Goal: Information Seeking & Learning: Learn about a topic

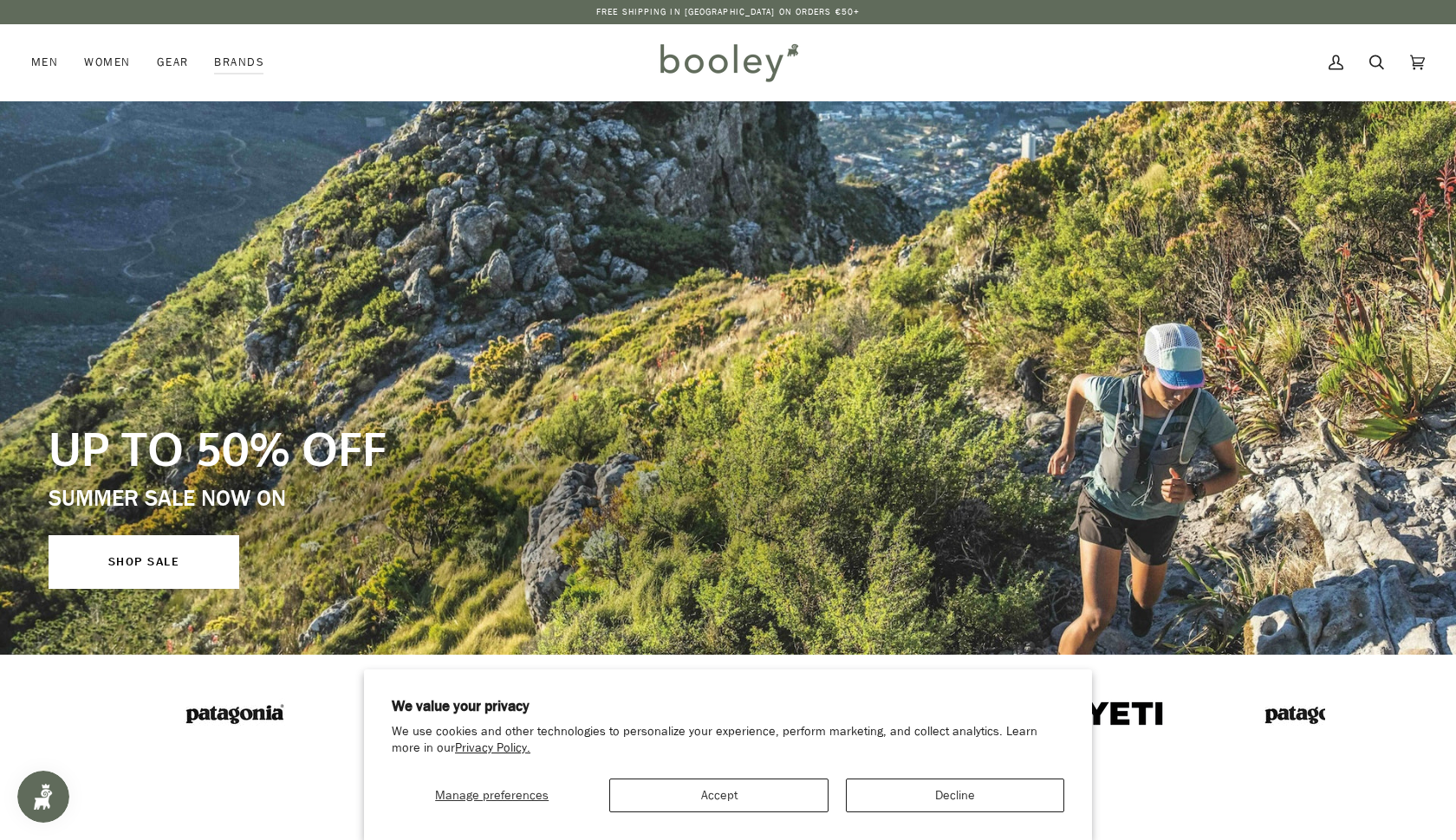
click at [890, 797] on button "Decline" at bounding box center [954, 795] width 218 height 33
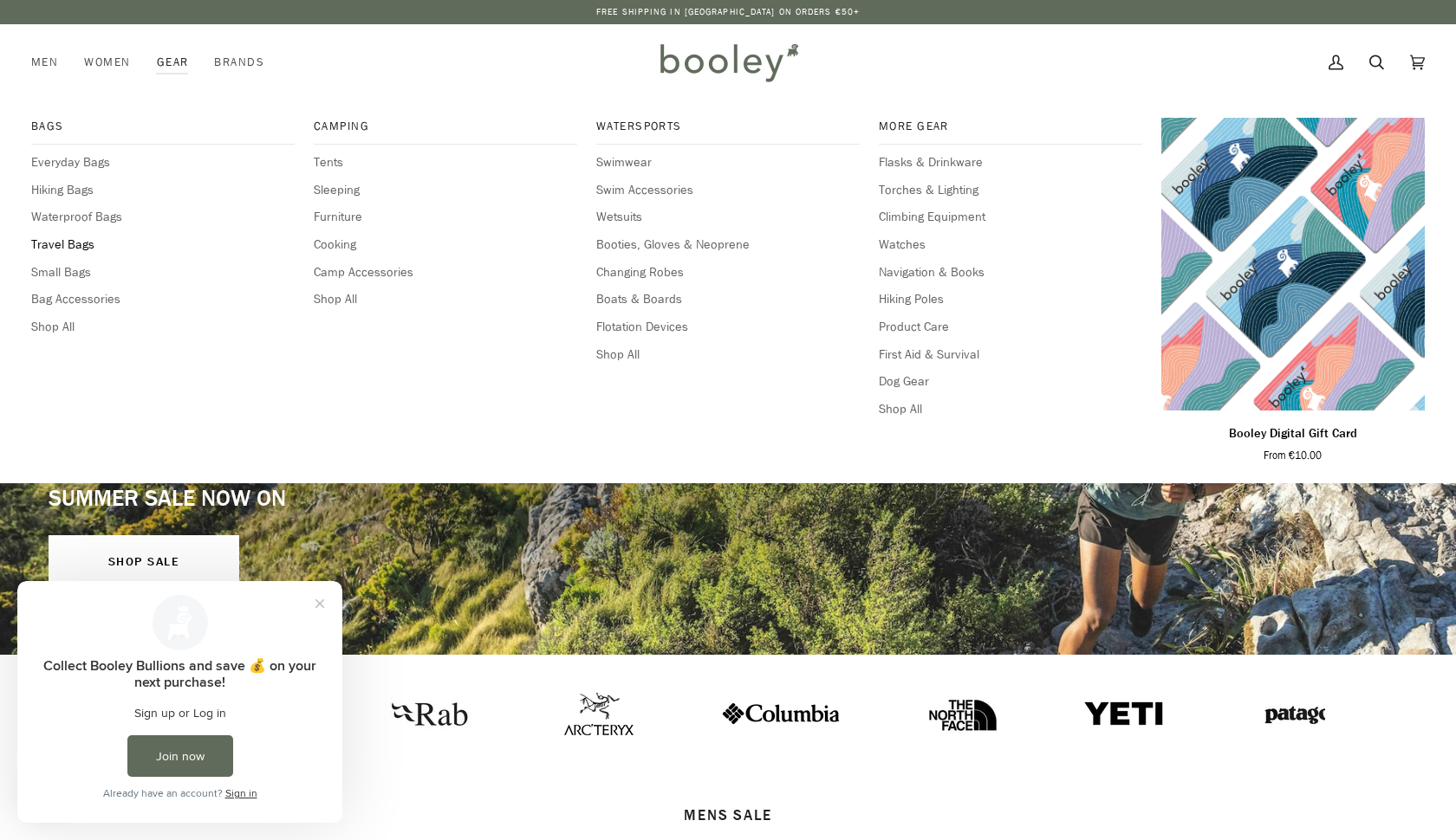
click at [75, 241] on span "Travel Bags" at bounding box center [163, 245] width 263 height 19
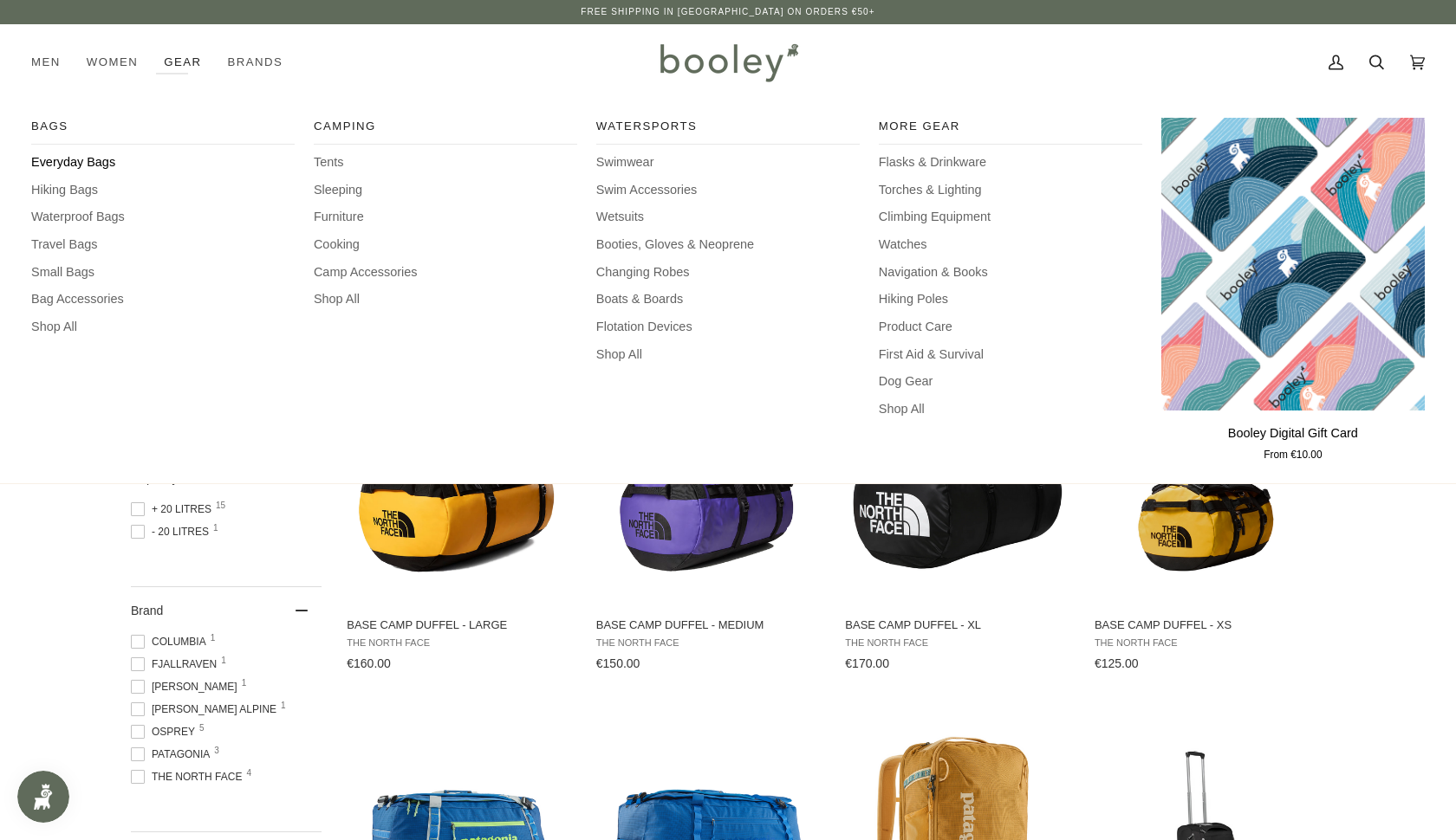
click at [71, 167] on span "Everyday Bags" at bounding box center [163, 163] width 263 height 19
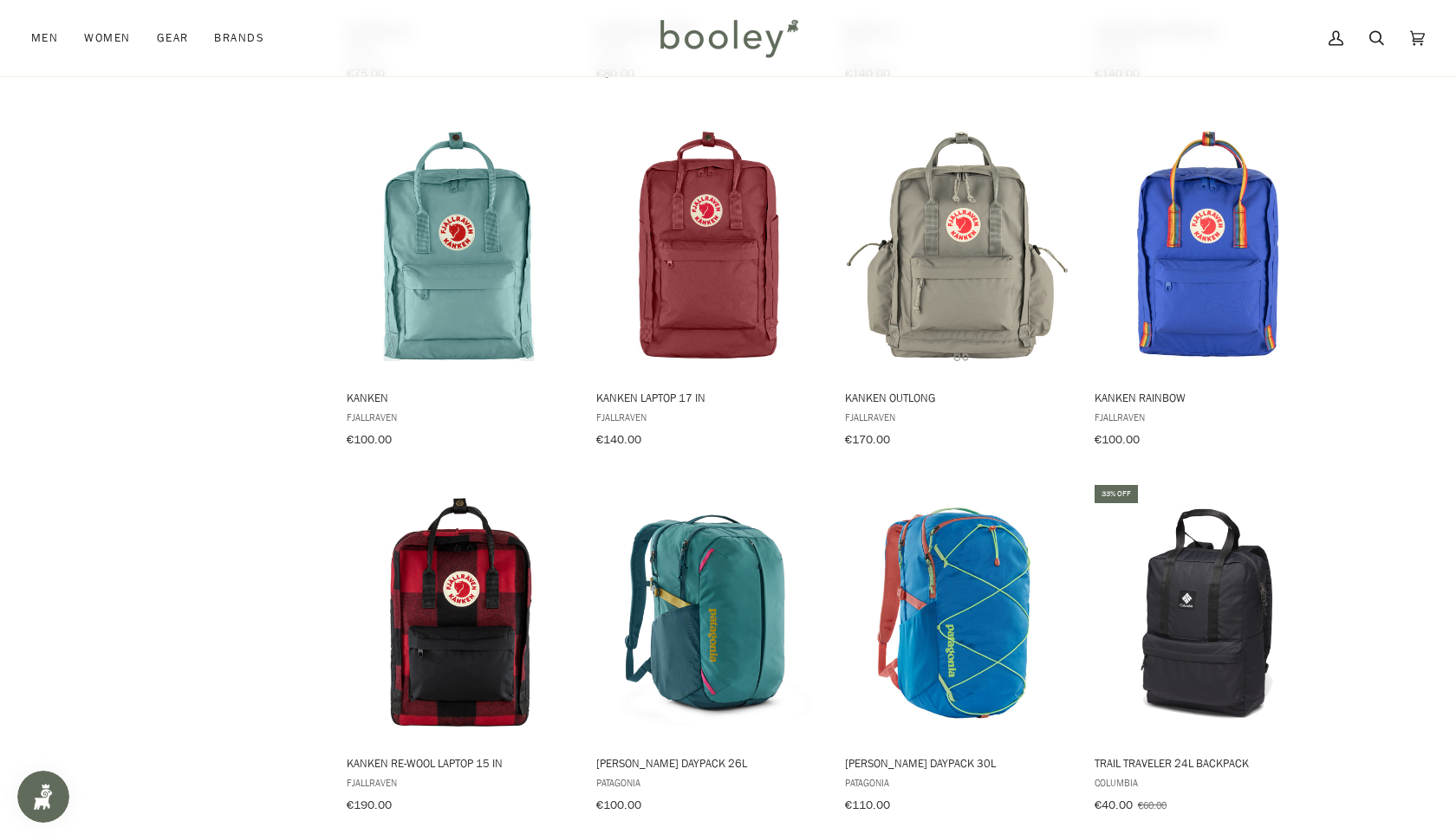
scroll to position [1716, 0]
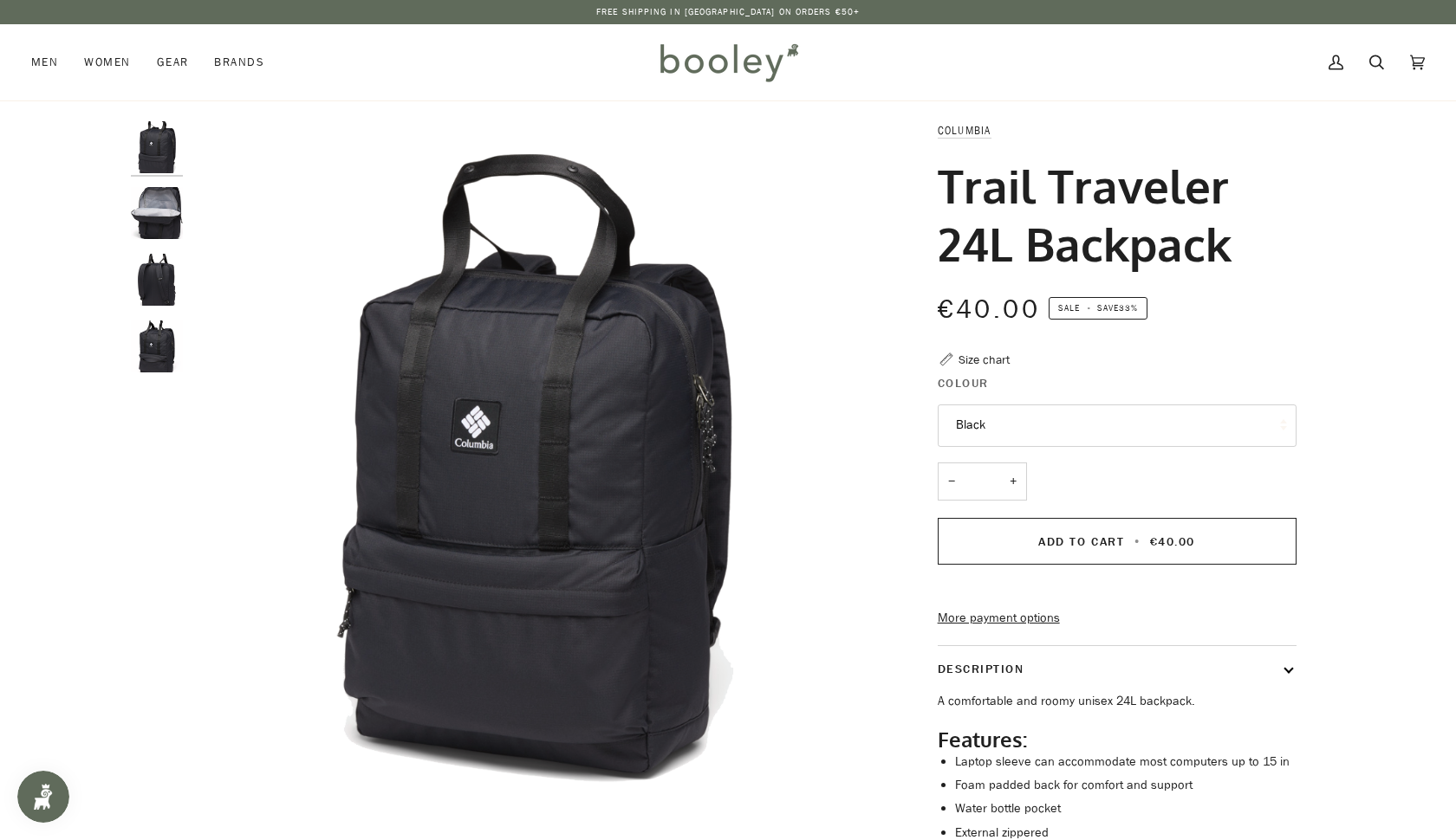
click at [148, 219] on img "Columbia Trail Traveler 24L Backpack Black - Booley Galway" at bounding box center [157, 213] width 52 height 52
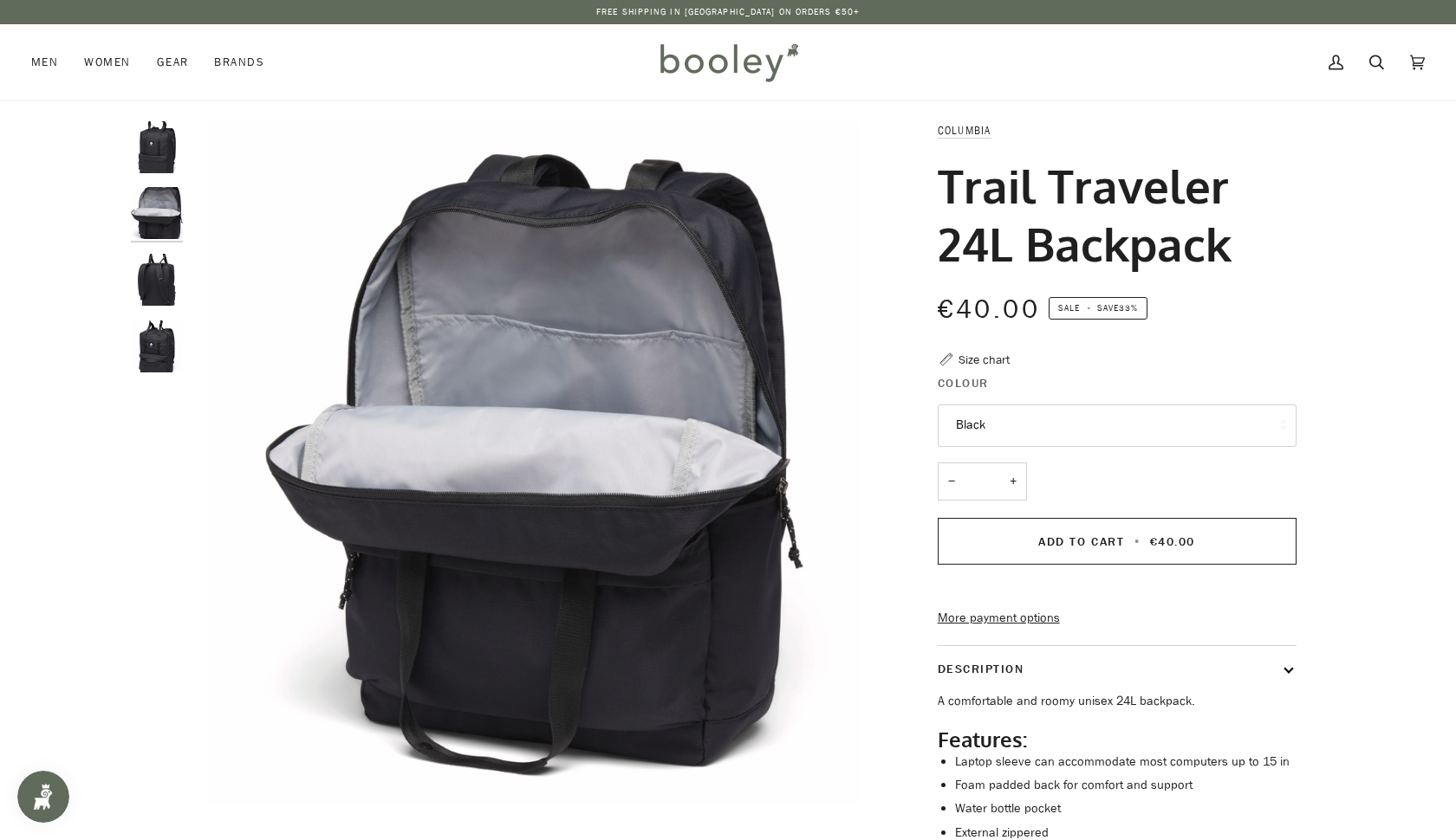
click at [149, 269] on img "Columbia Trail Traveler 24L Backpack Black - Booley Galway" at bounding box center [157, 279] width 52 height 52
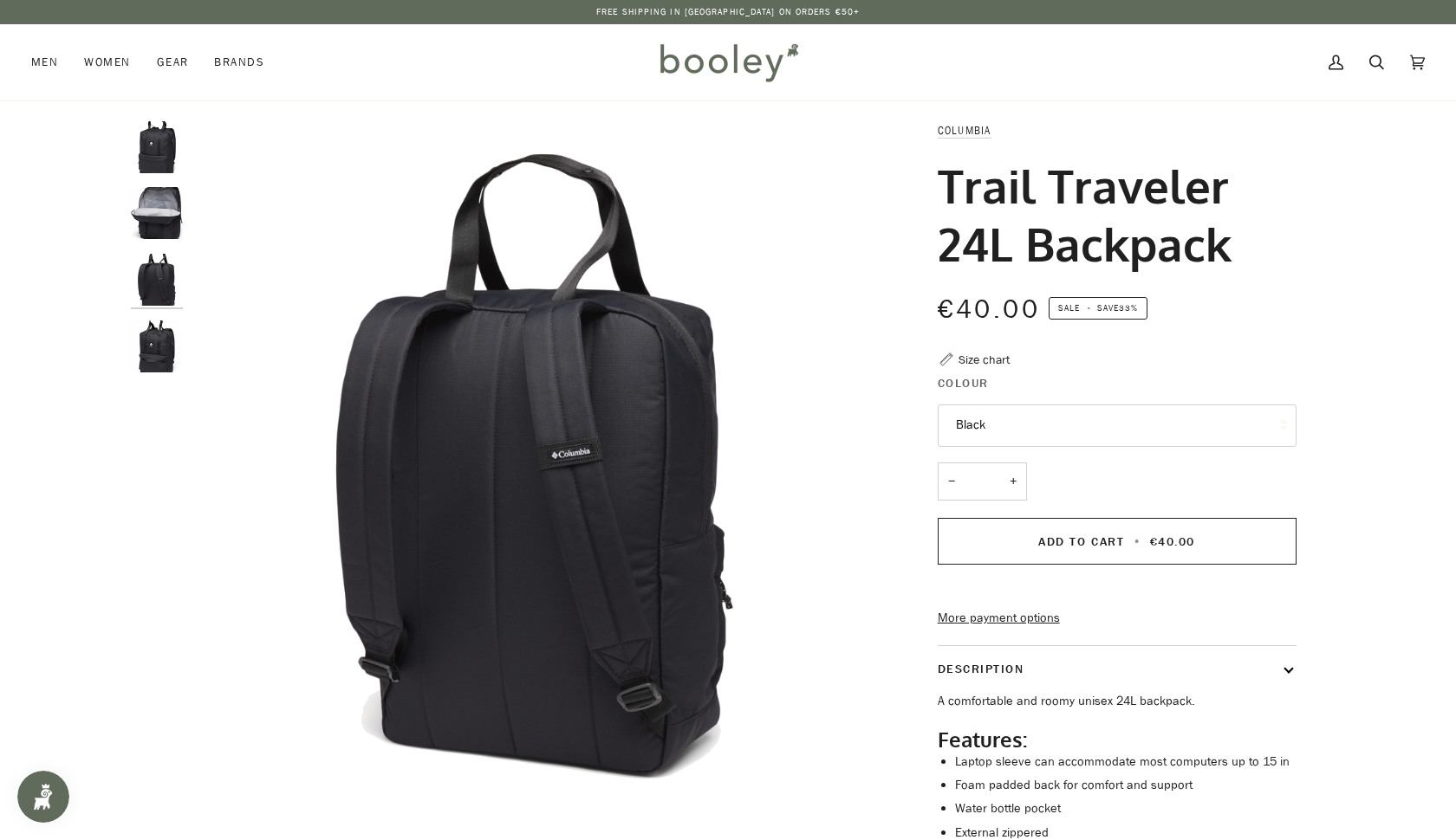
click at [160, 338] on img "Columbia Trail Traveler 24L Backpack Black - Booley Galway" at bounding box center [157, 346] width 52 height 52
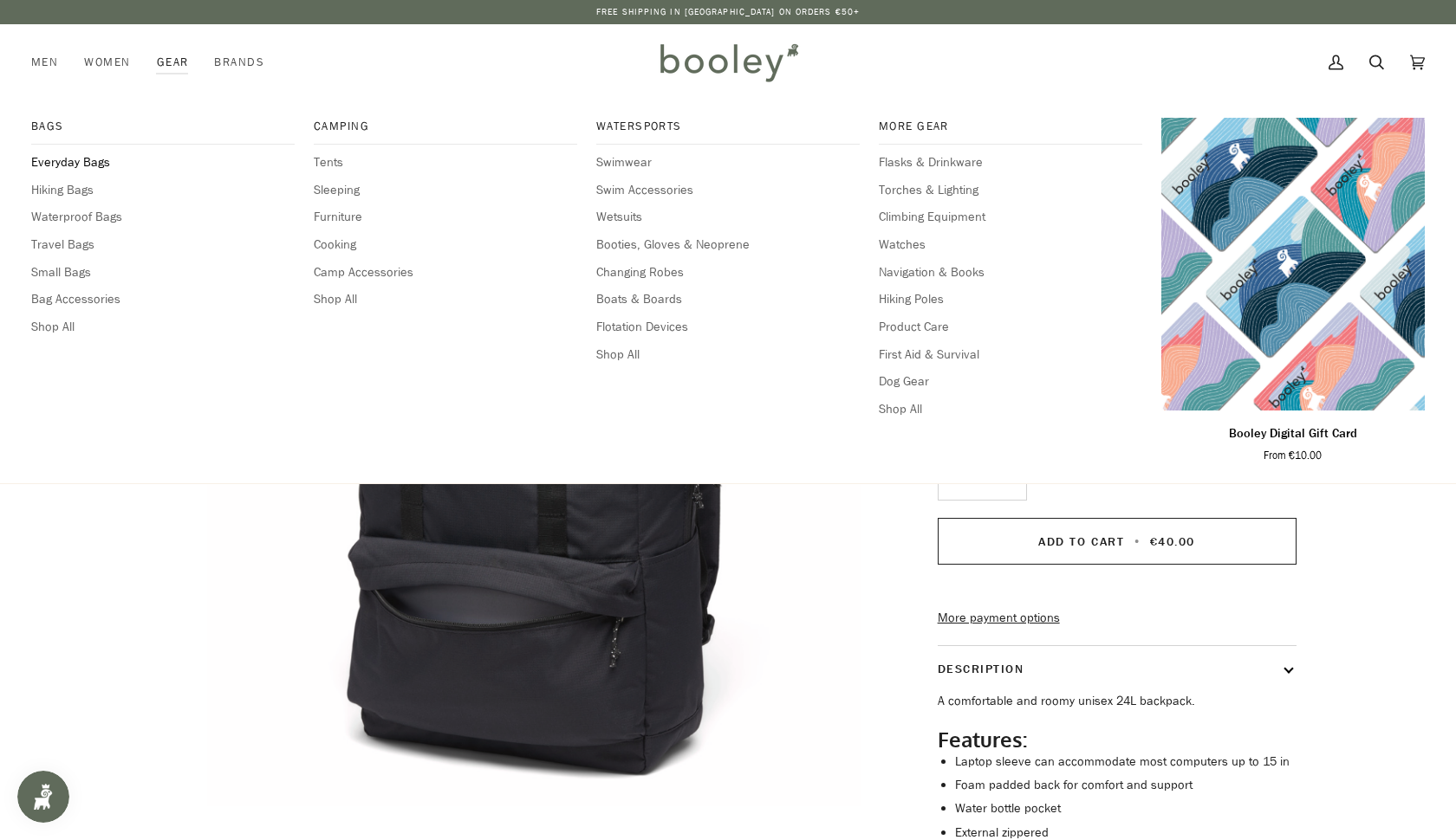
click at [87, 166] on span "Everyday Bags" at bounding box center [163, 163] width 263 height 19
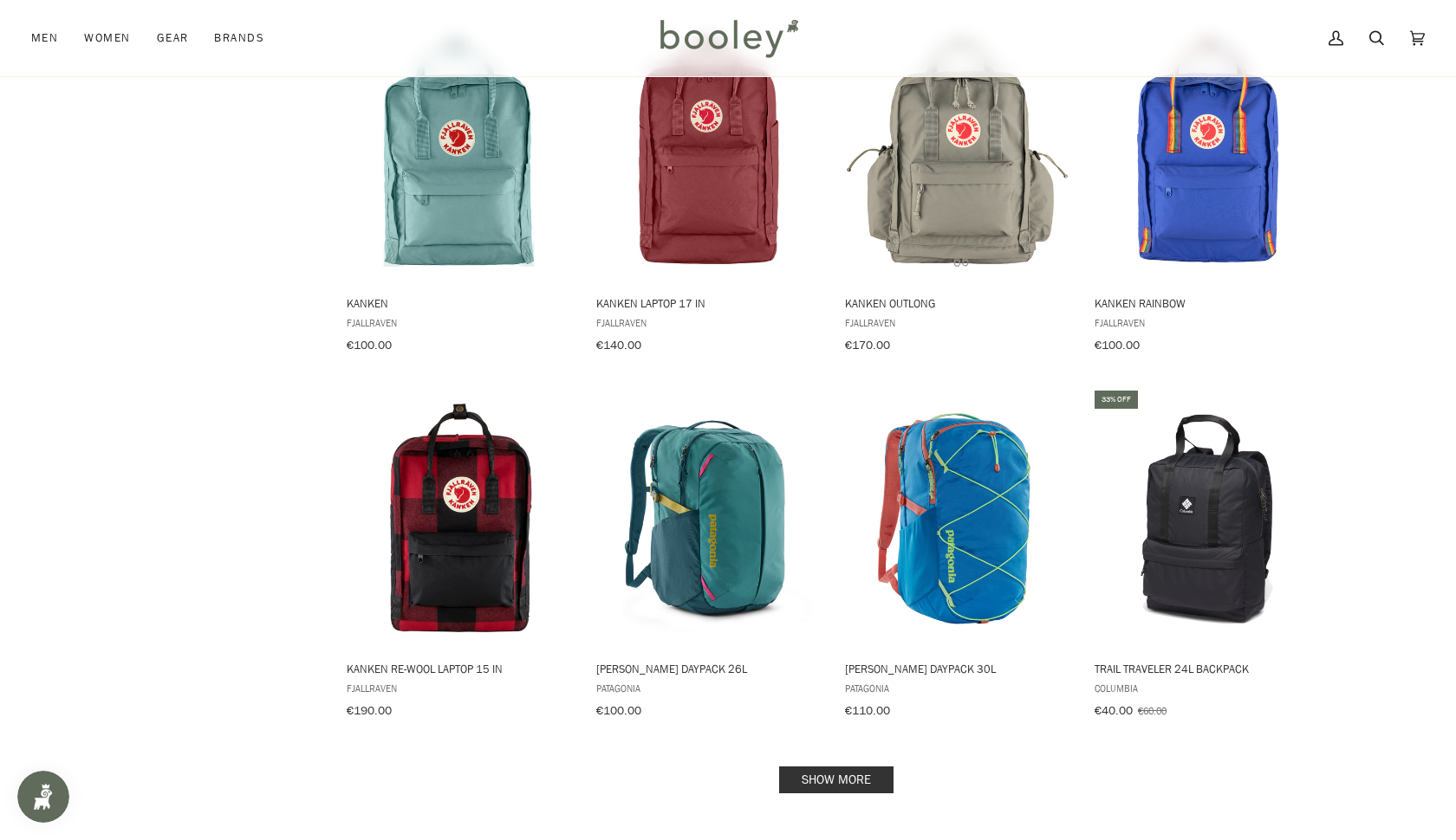
scroll to position [1601, 0]
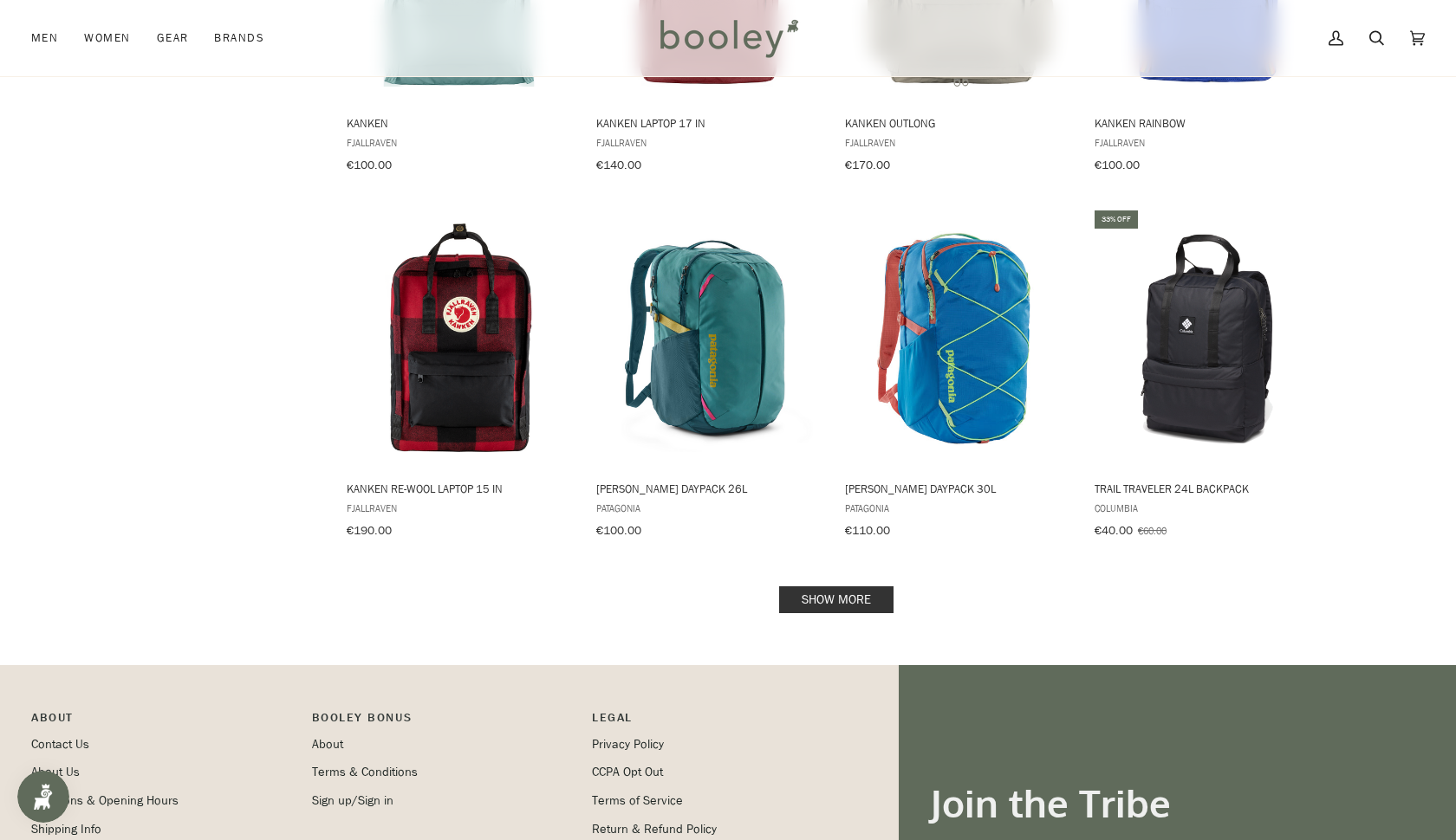
click at [866, 589] on link "Show more" at bounding box center [836, 600] width 114 height 27
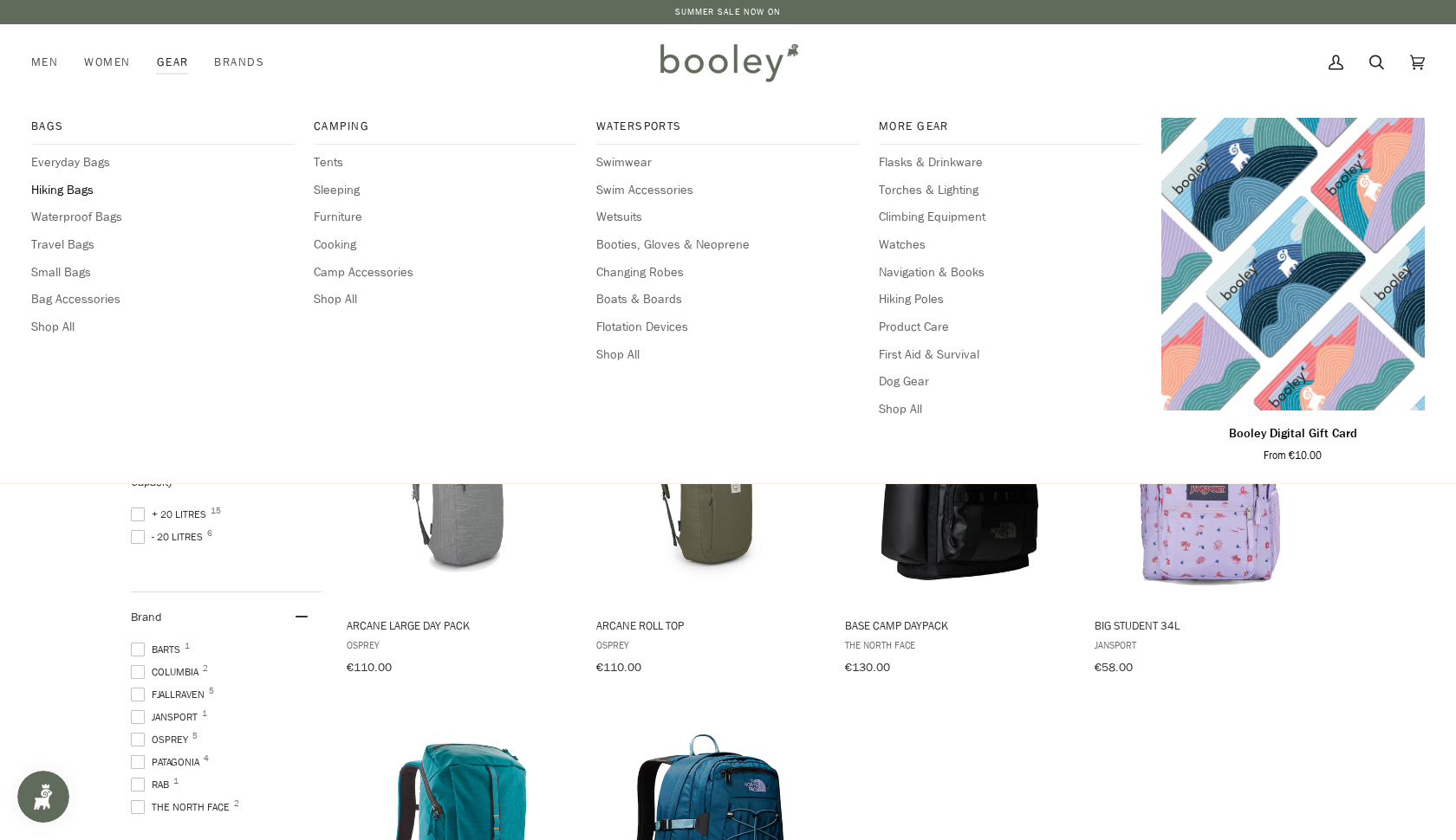
click at [76, 193] on span "Hiking Bags" at bounding box center [163, 190] width 263 height 19
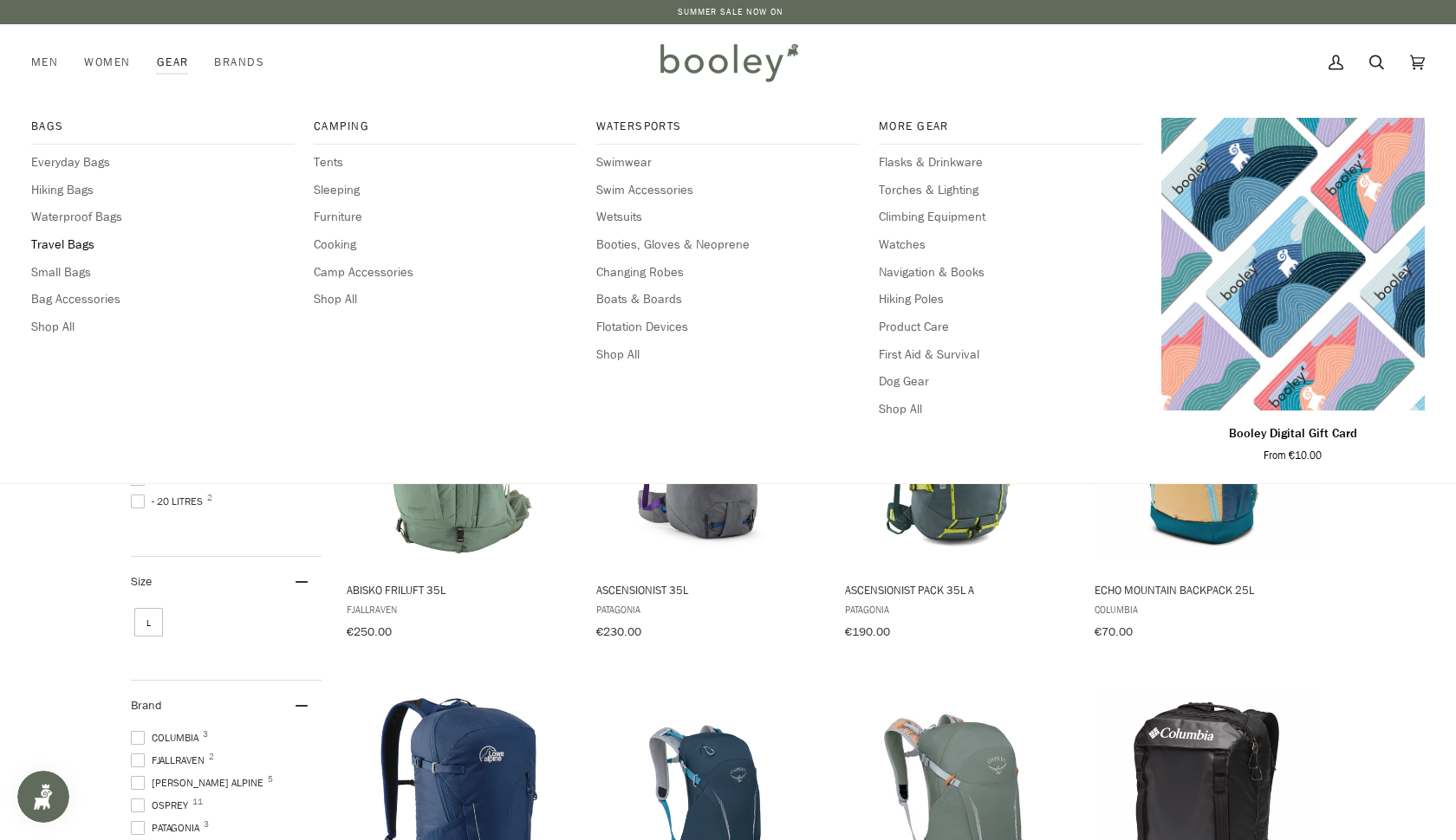
click at [69, 241] on span "Travel Bags" at bounding box center [163, 245] width 263 height 19
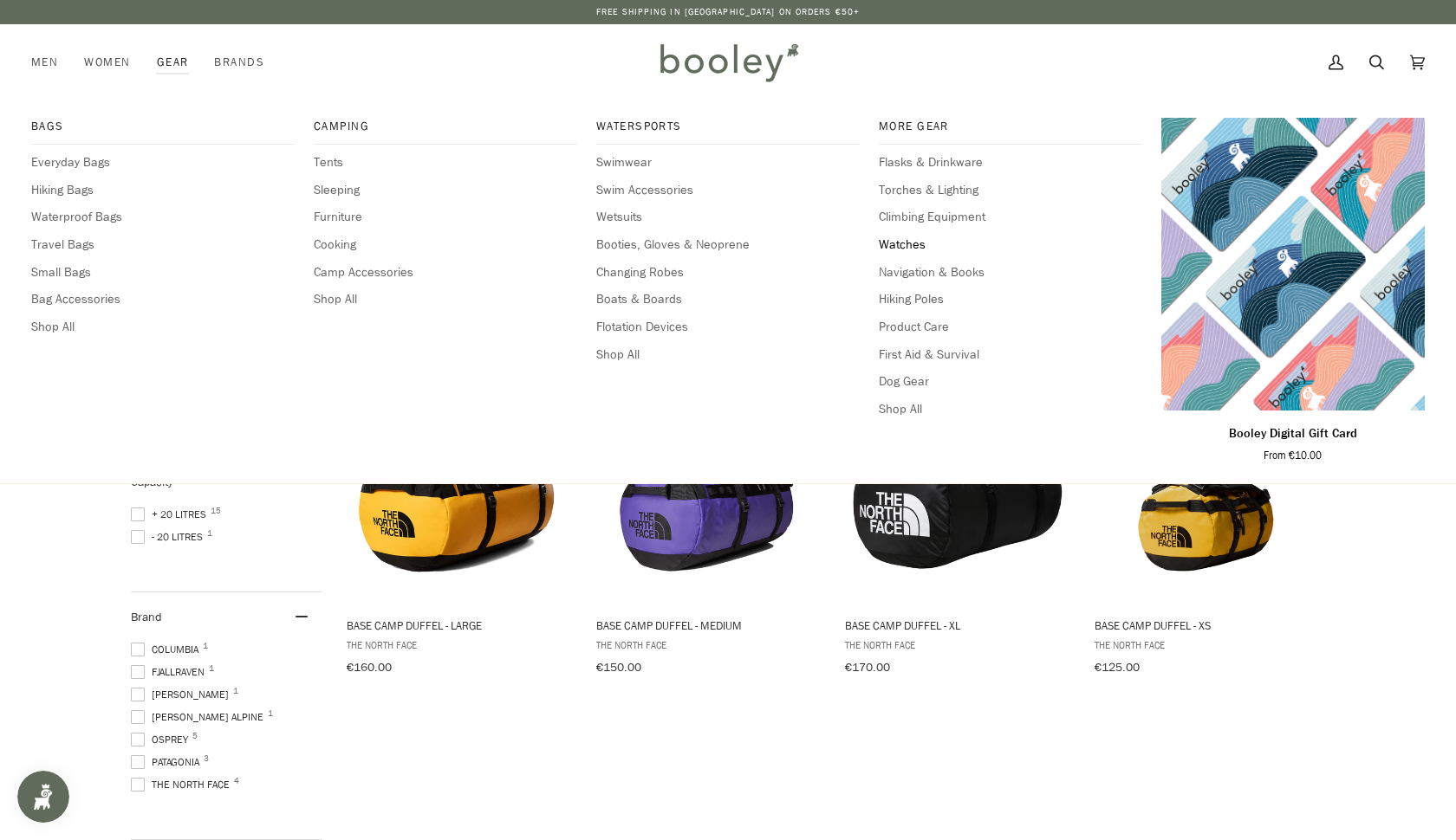
click at [913, 244] on span "Watches" at bounding box center [1010, 245] width 263 height 19
